Goal: Task Accomplishment & Management: Use online tool/utility

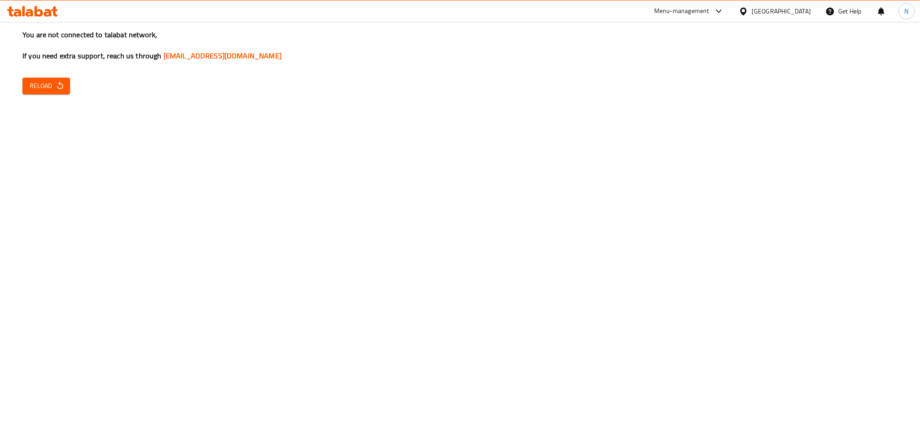
click at [24, 89] on button "Reload" at bounding box center [46, 86] width 48 height 17
click at [45, 81] on span "Reload" at bounding box center [46, 85] width 33 height 11
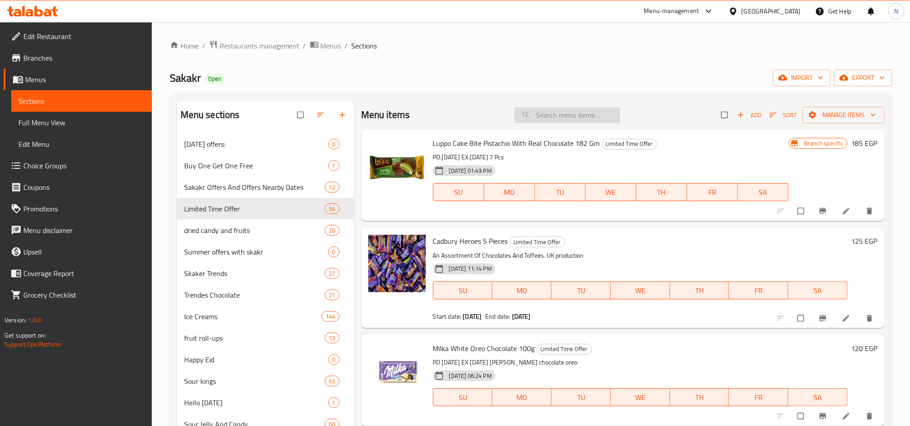
click at [601, 114] on input "search" at bounding box center [567, 115] width 106 height 16
paste input "سكيتلز تروبيكال 136 جرام"
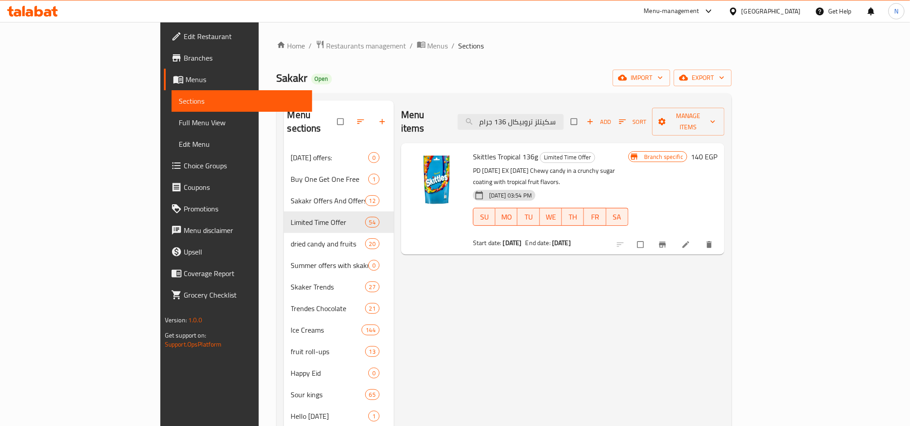
type input "سكيتلز تروبيكال 136 جرام"
click at [486, 150] on span "Skittles Tropical 136g" at bounding box center [505, 156] width 65 height 13
copy h6 "Skittles Tropical 136g"
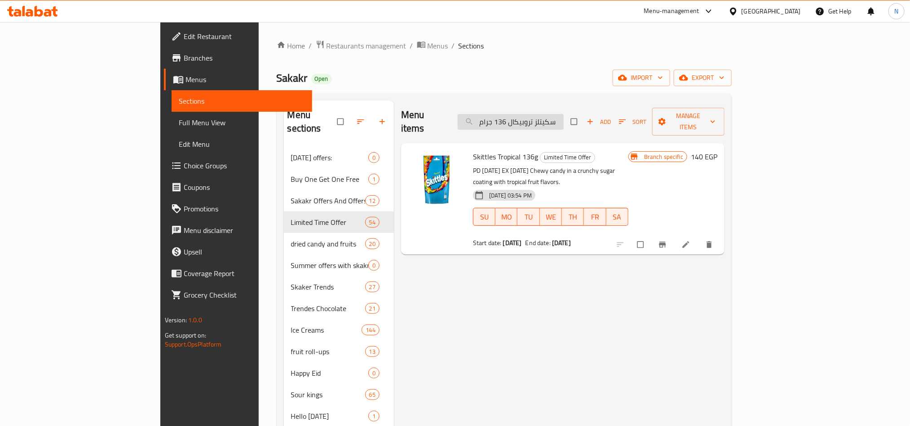
click at [564, 114] on input "سكيتلز تروبيكال 136 جرام" at bounding box center [511, 122] width 106 height 16
click at [496, 147] on div "Skittles Tropical 136g Limited Time Offer PD 21/10/2024 EX 22/10/2025 Chewy can…" at bounding box center [550, 199] width 163 height 104
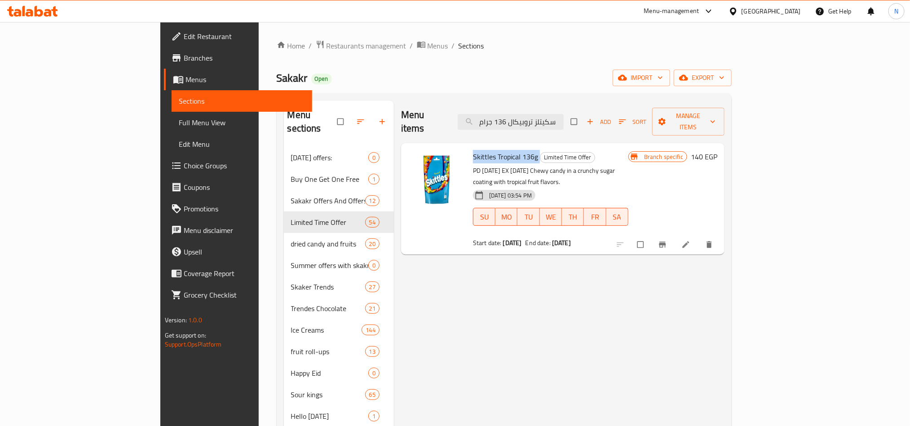
click at [496, 147] on div "Skittles Tropical 136g Limited Time Offer PD 21/10/2024 EX 22/10/2025 Chewy can…" at bounding box center [550, 199] width 163 height 104
copy h6 "Skittles Tropical 136g"
